Goal: Task Accomplishment & Management: Use online tool/utility

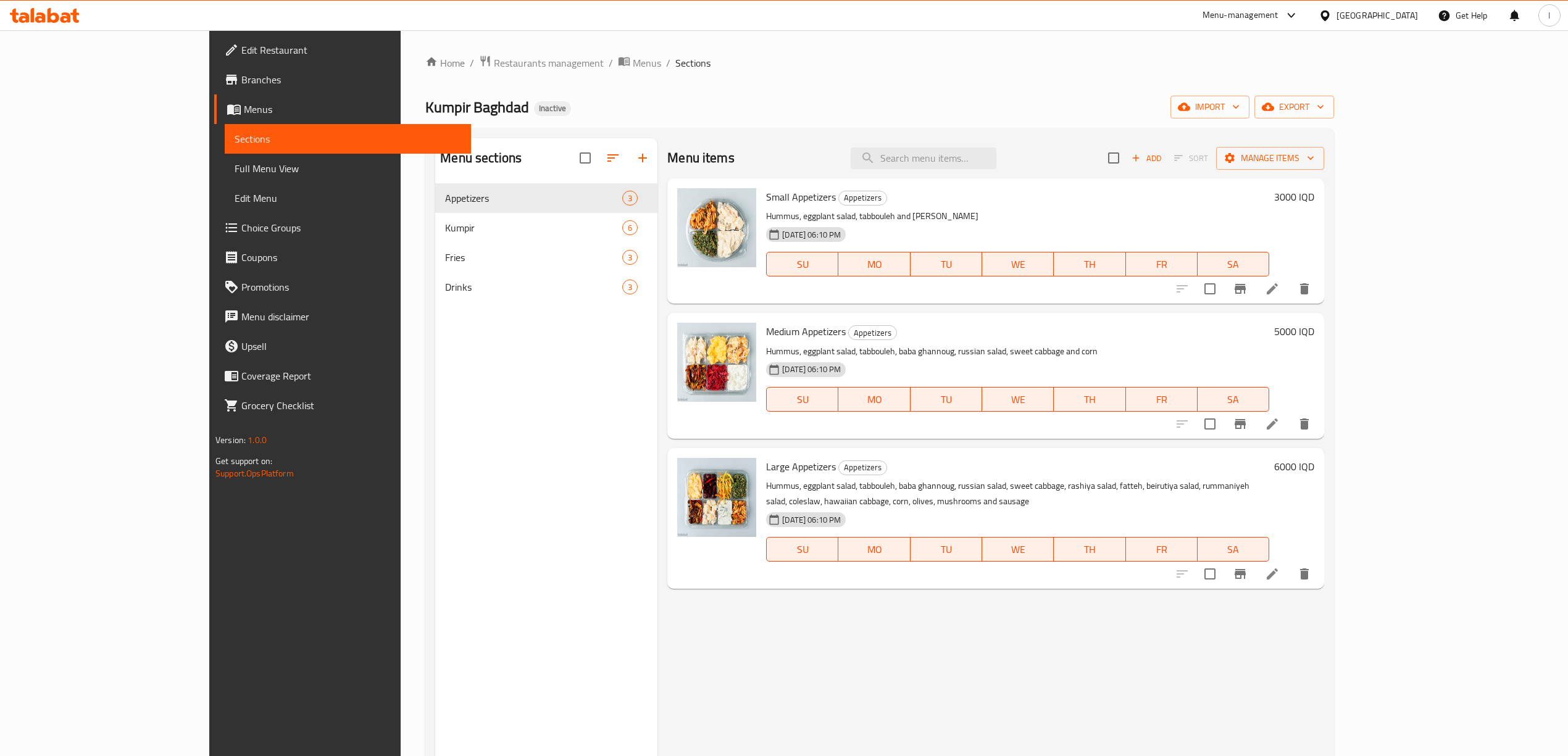
click at [200, 33] on ul "Edit Restaurant Branches Menus Sections Full Menu View Edit Menu Choice Groups …" at bounding box center [336, 228] width 271 height 395
click at [48, 22] on icon at bounding box center [53, 15] width 12 height 15
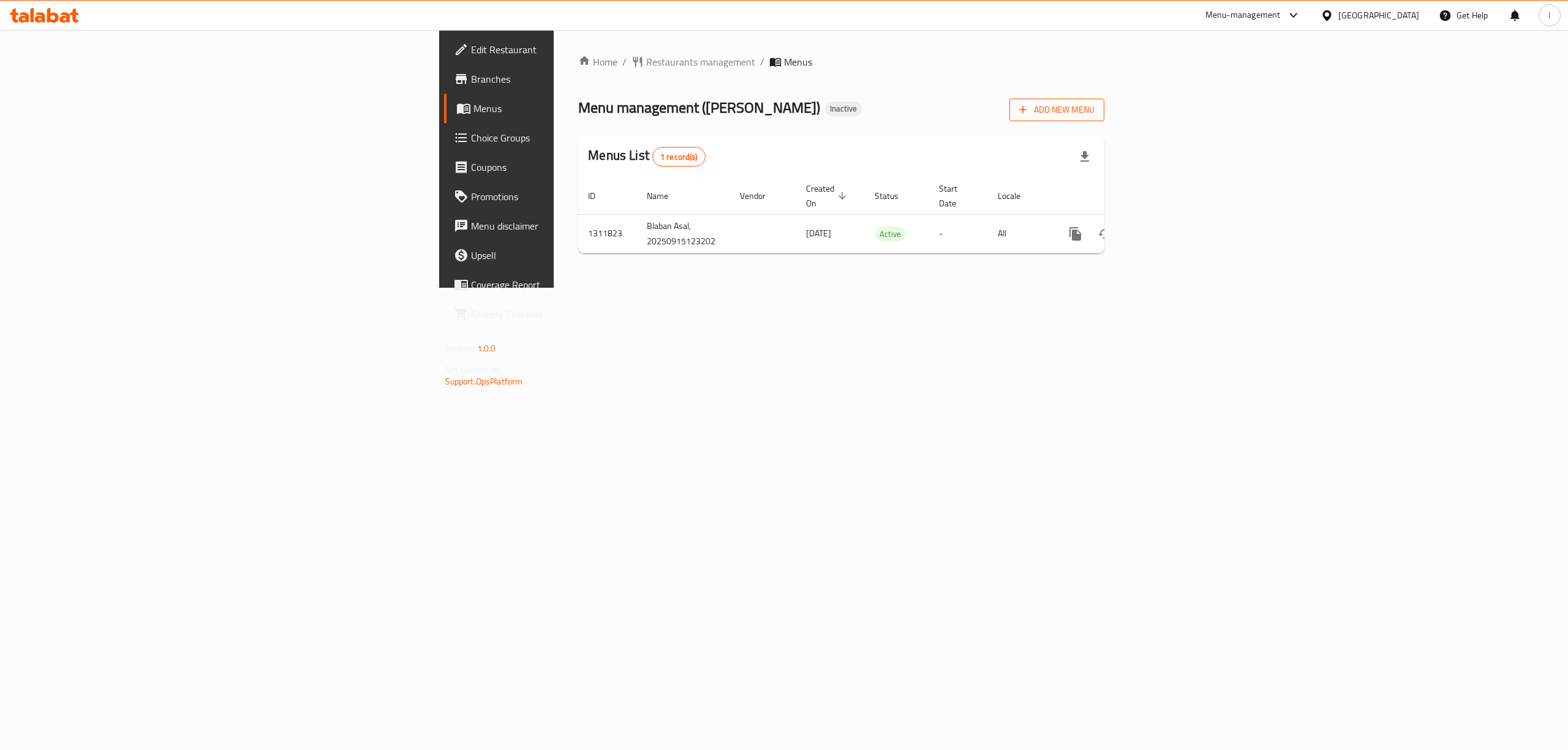
click at [1094, 113] on span "Add New Menu" at bounding box center [1056, 110] width 75 height 15
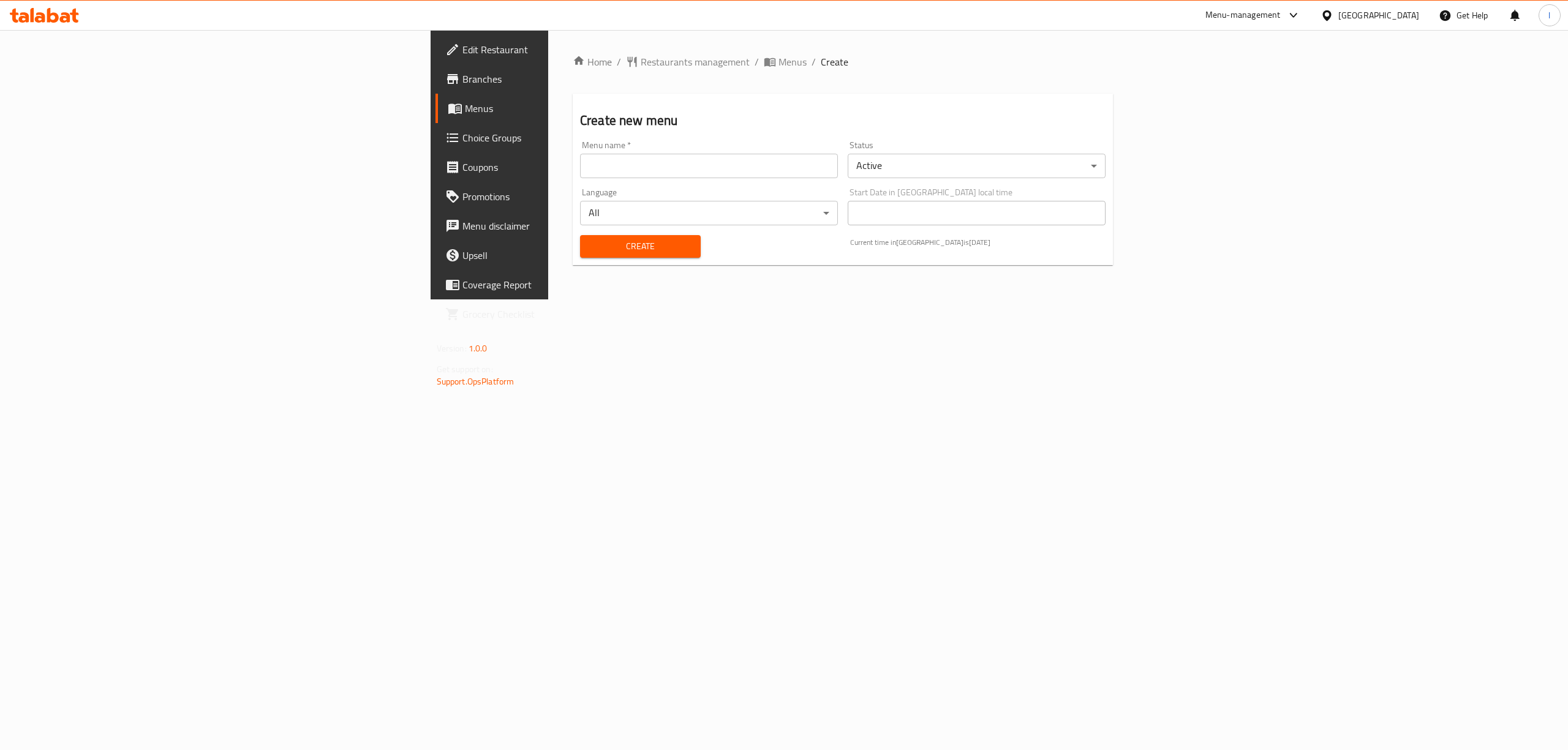
click at [580, 158] on input "text" at bounding box center [709, 165] width 258 height 25
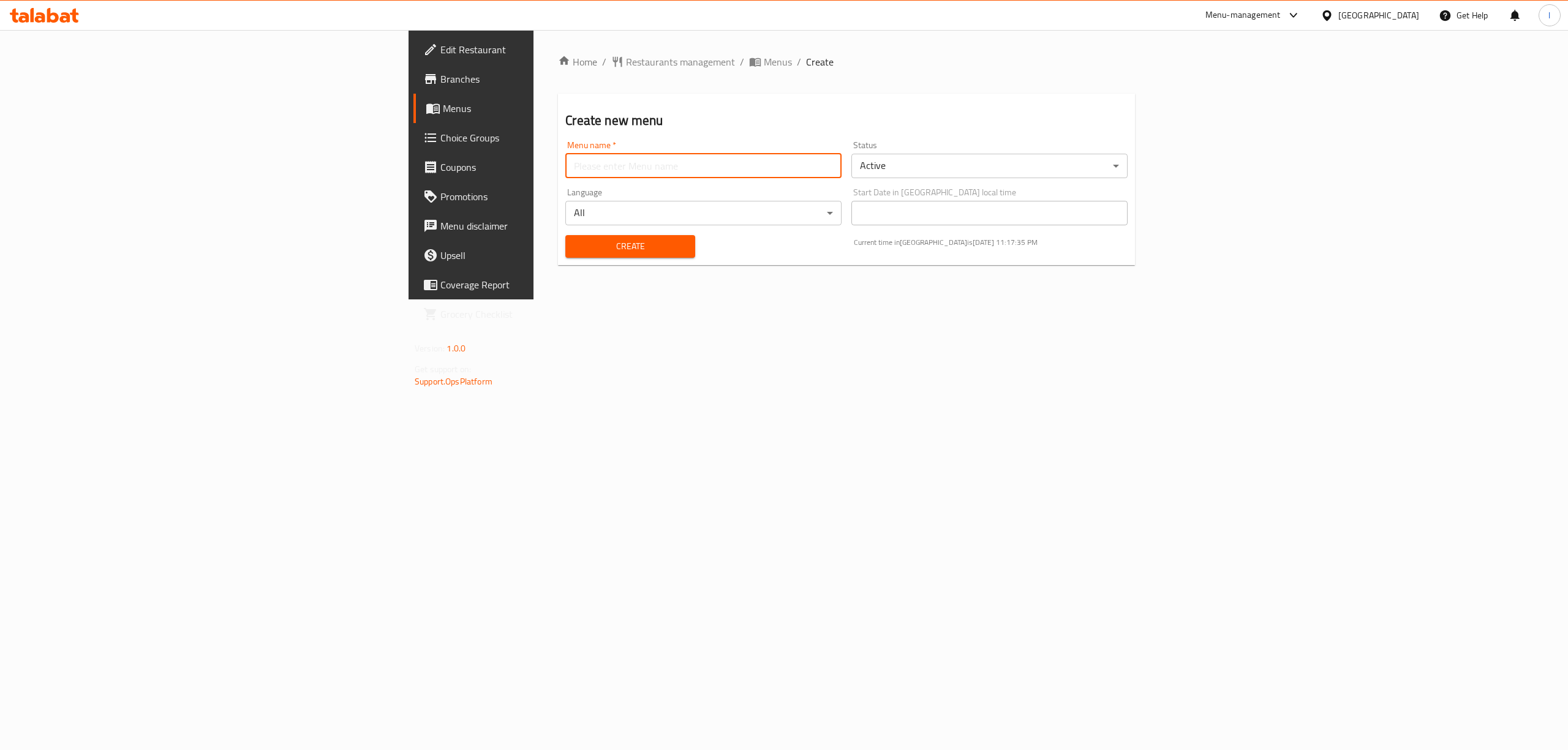
type input "Lanya"
click at [575, 251] on span "Create" at bounding box center [630, 246] width 110 height 15
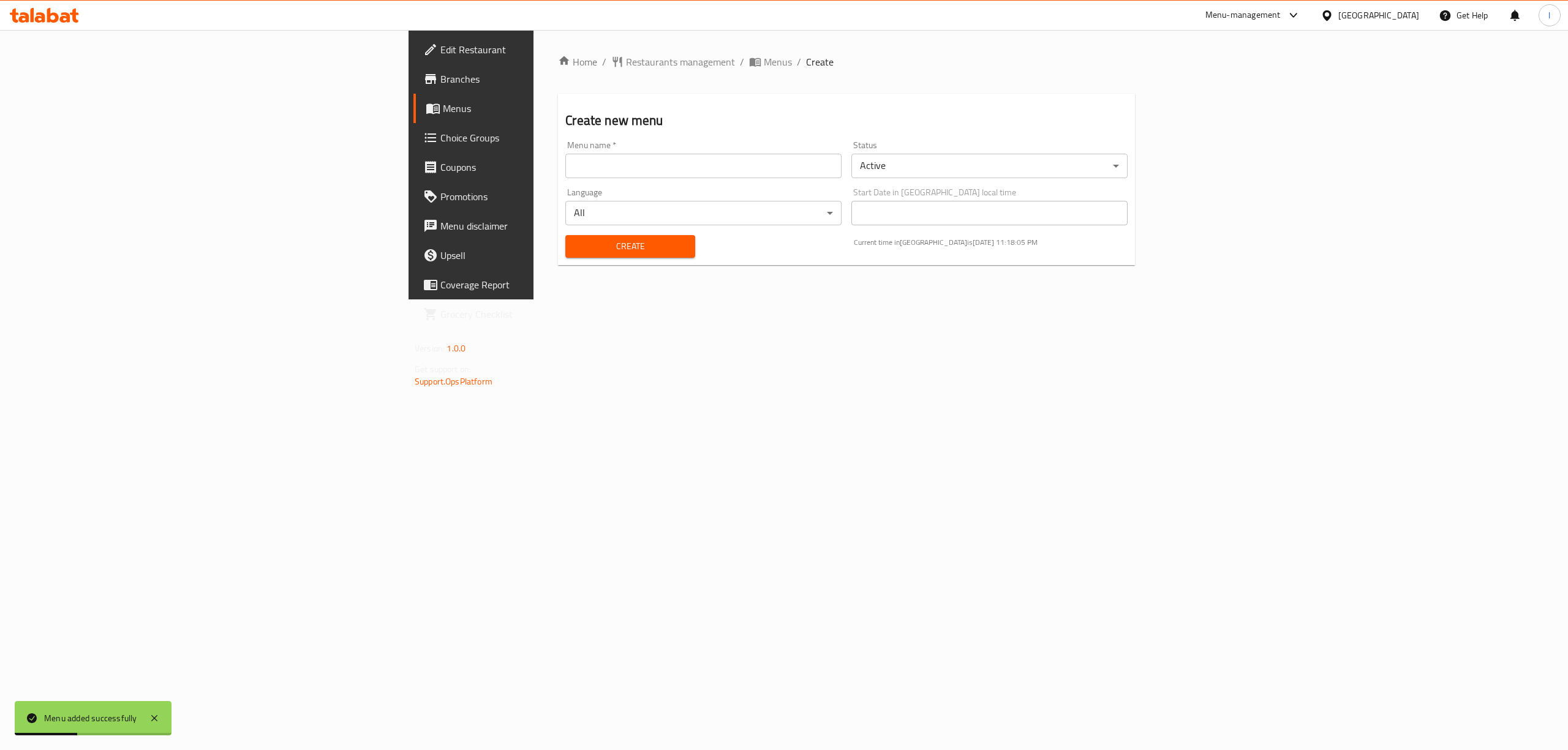
click at [443, 101] on span "Menus" at bounding box center [552, 108] width 218 height 15
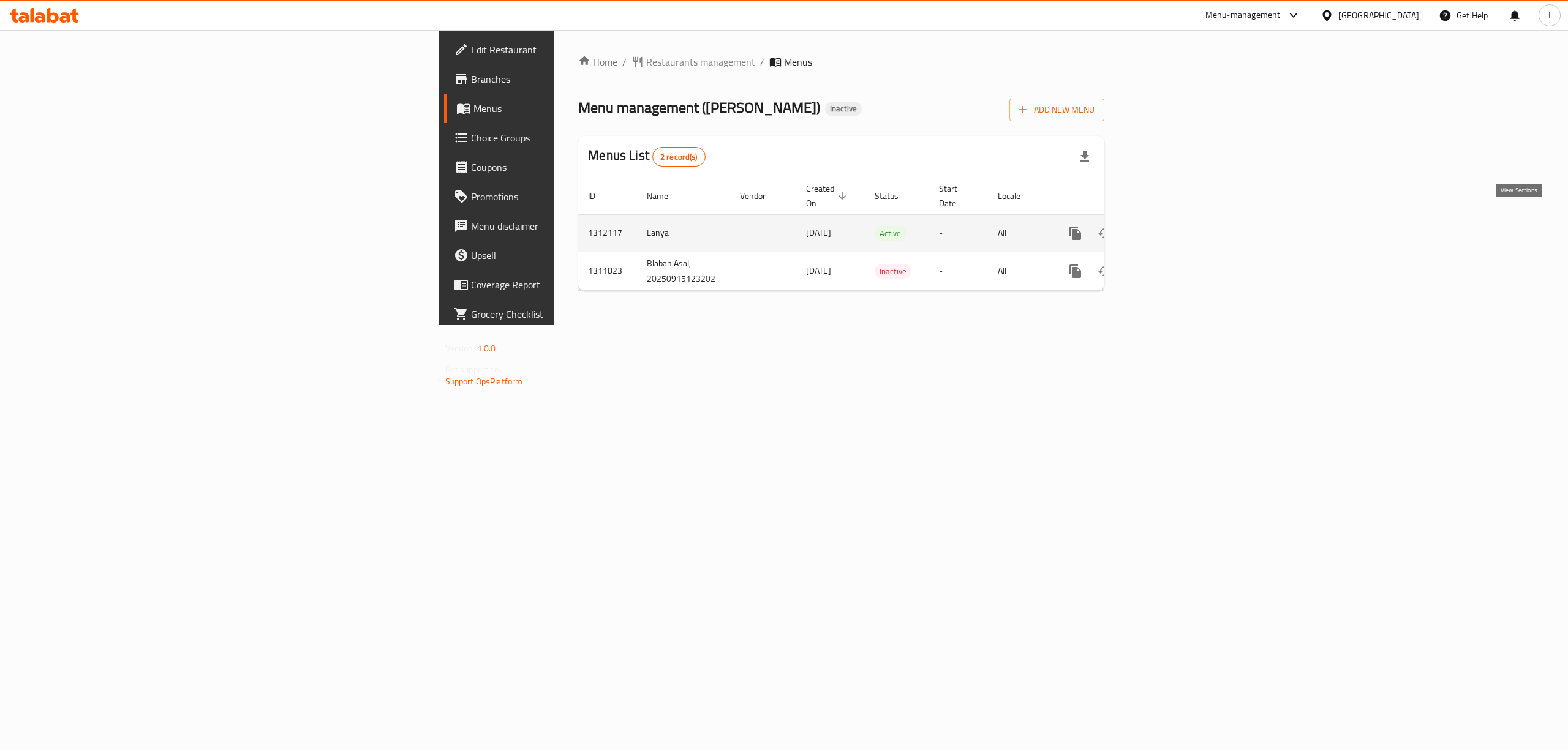
click at [1178, 223] on link "enhanced table" at bounding box center [1164, 234] width 30 height 30
